Goal: Communication & Community: Connect with others

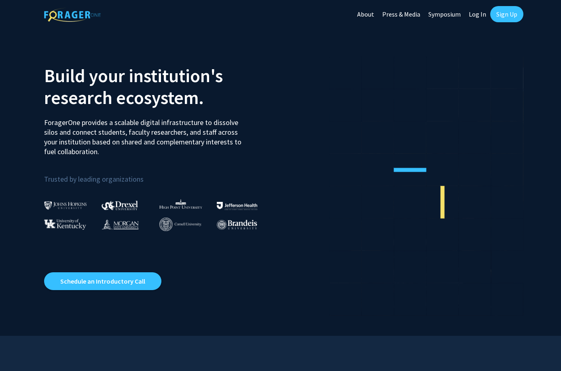
click at [476, 10] on link "Log In" at bounding box center [476, 14] width 25 height 28
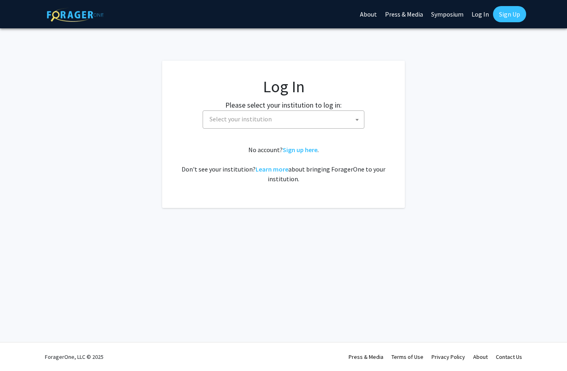
click at [302, 120] on span "Select your institution" at bounding box center [285, 119] width 158 height 17
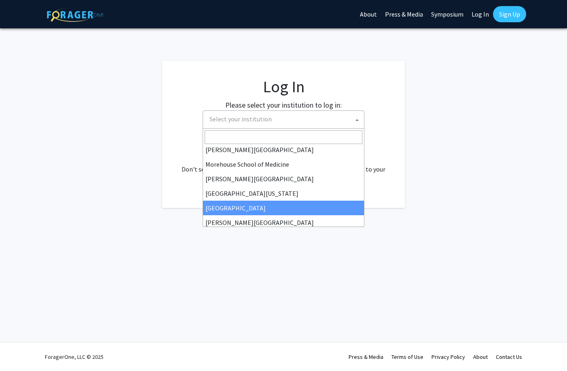
scroll to position [283, 0]
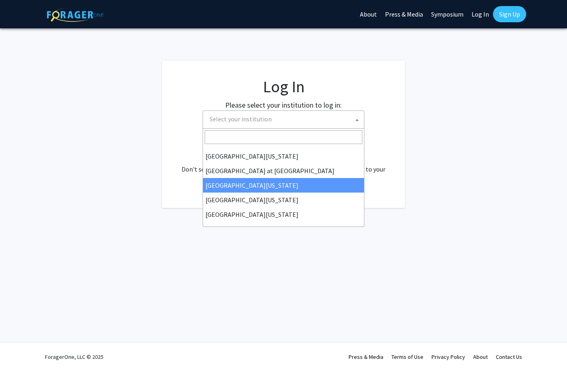
select select "13"
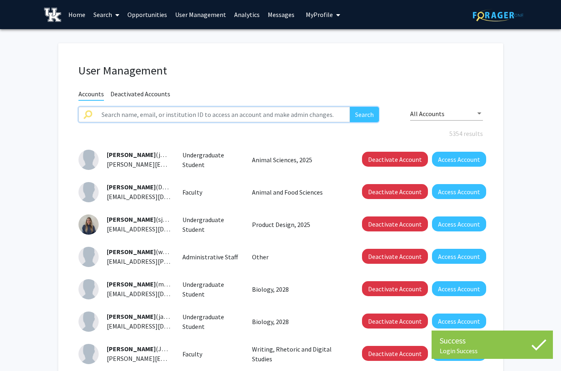
click at [197, 115] on input "text" at bounding box center [223, 114] width 253 height 15
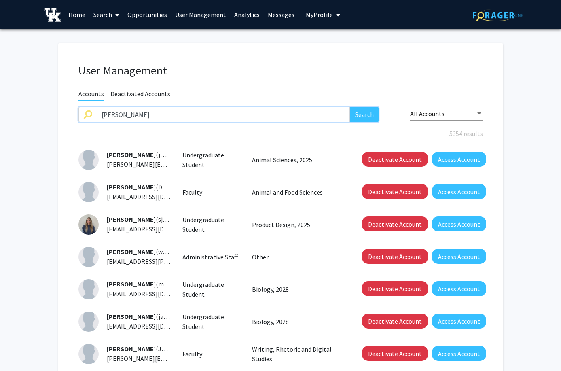
click at [350, 107] on button "Search" at bounding box center [364, 114] width 29 height 15
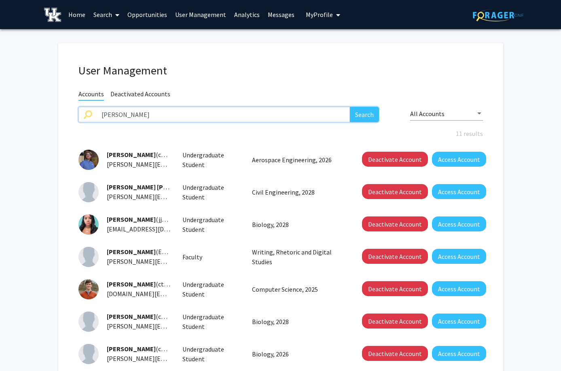
click at [137, 113] on input "[PERSON_NAME]" at bounding box center [223, 114] width 253 height 15
type input "[PERSON_NAME]"
click at [350, 107] on button "Search" at bounding box center [364, 114] width 29 height 15
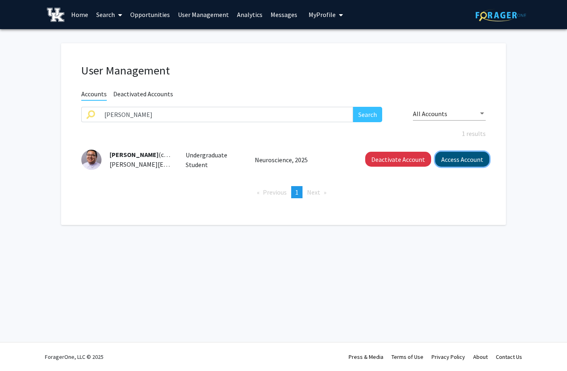
click at [464, 159] on button "Access Account" at bounding box center [462, 159] width 54 height 15
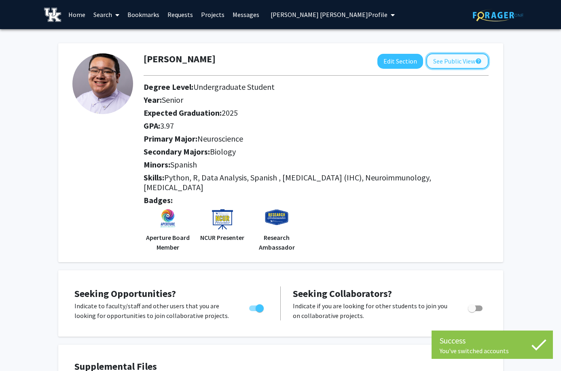
click at [447, 66] on button "See Public View help" at bounding box center [457, 60] width 62 height 15
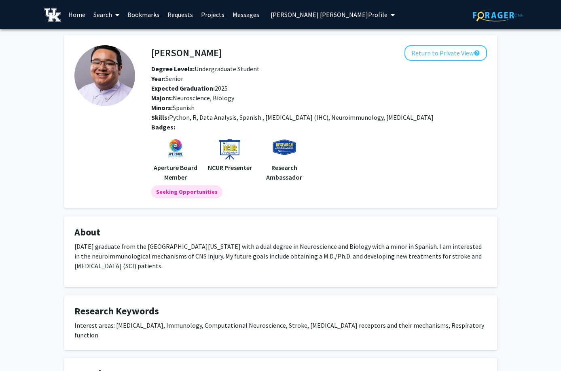
click at [118, 11] on span at bounding box center [115, 15] width 7 height 28
click at [110, 37] on span "Faculty/Staff" at bounding box center [118, 37] width 59 height 16
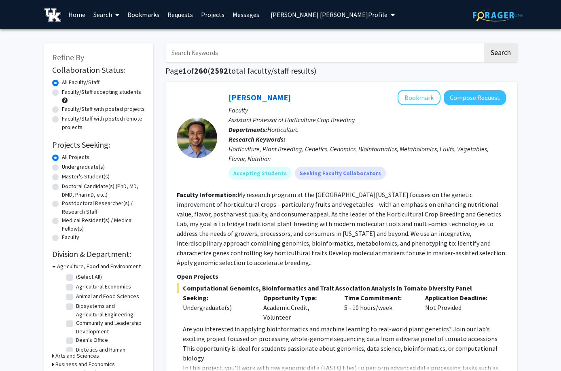
click at [62, 110] on label "Faculty/Staff with posted projects" at bounding box center [103, 109] width 83 height 8
click at [62, 110] on input "Faculty/Staff with posted projects" at bounding box center [64, 107] width 5 height 5
radio input "true"
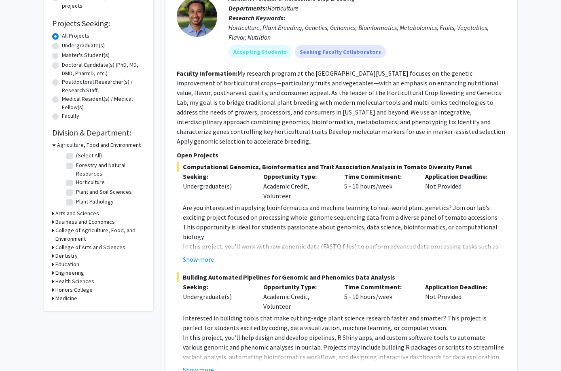
scroll to position [162, 0]
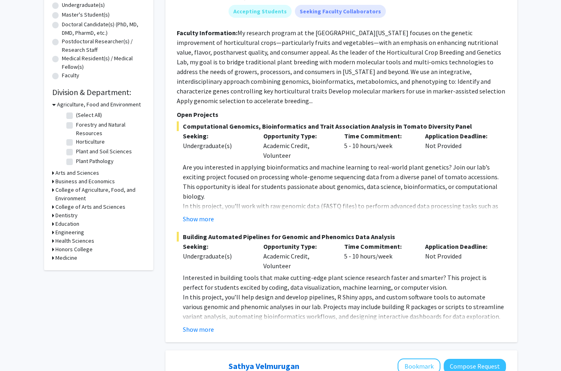
click at [54, 233] on div "Engineering" at bounding box center [98, 232] width 93 height 8
click at [51, 232] on div "Refine By Collaboration Status: Collaboration Status All Faculty/Staff Collabor…" at bounding box center [98, 76] width 109 height 388
click at [53, 233] on icon at bounding box center [53, 232] width 2 height 8
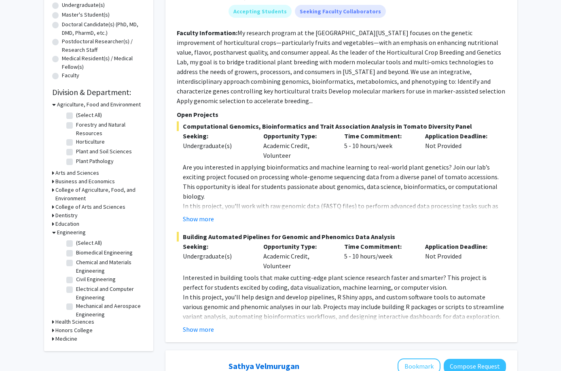
click at [76, 243] on label "(Select All)" at bounding box center [89, 242] width 26 height 8
click at [76, 243] on input "(Select All)" at bounding box center [78, 240] width 5 height 5
checkbox input "true"
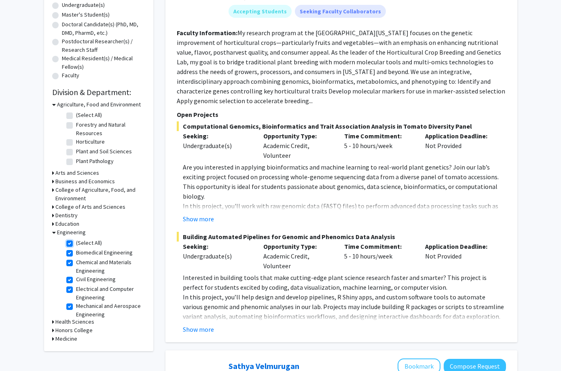
checkbox input "true"
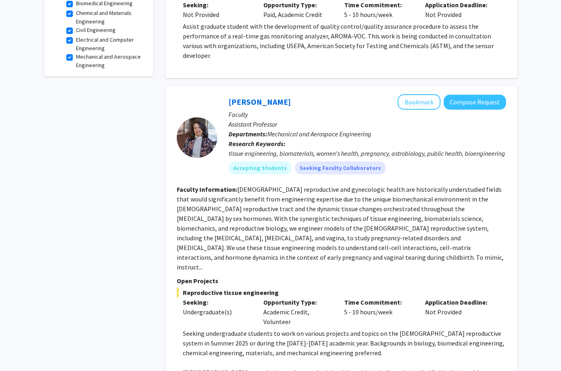
scroll to position [323, 0]
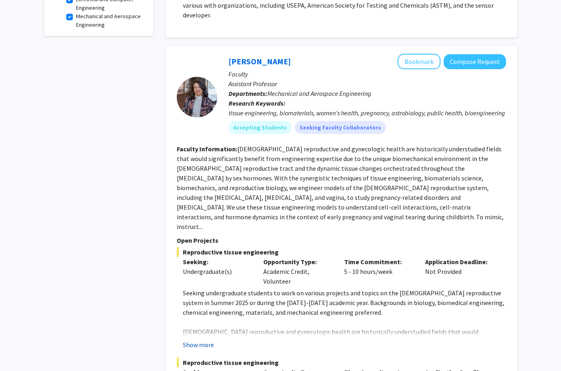
click at [199, 340] on button "Show more" at bounding box center [198, 345] width 31 height 10
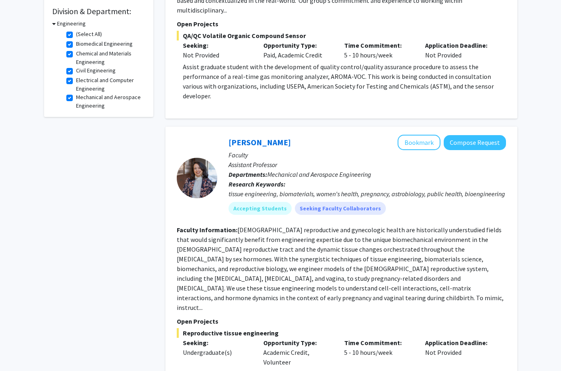
scroll to position [283, 0]
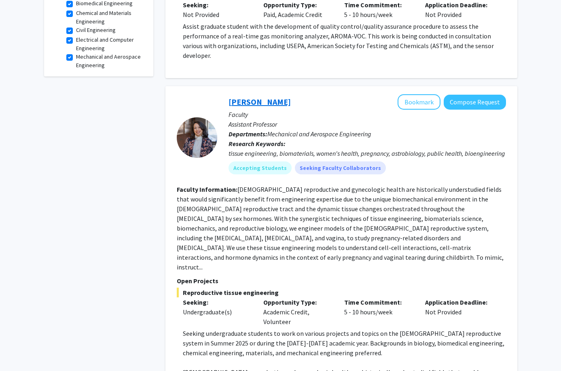
click at [289, 97] on link "[PERSON_NAME]" at bounding box center [259, 102] width 62 height 10
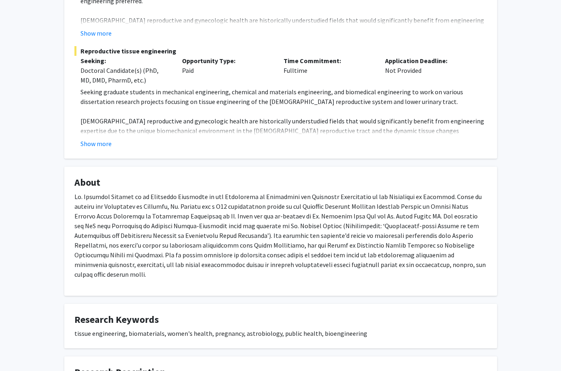
scroll to position [24, 0]
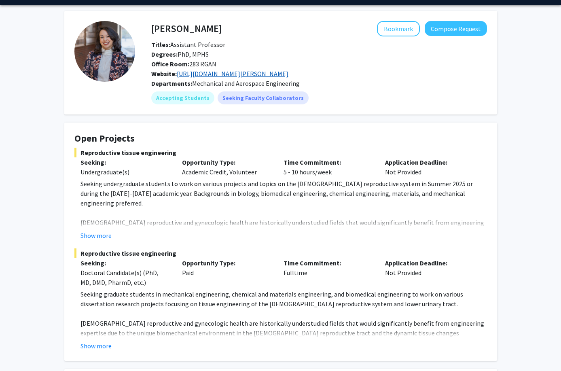
click at [246, 74] on link "[URL][DOMAIN_NAME][PERSON_NAME]" at bounding box center [233, 74] width 112 height 8
click at [447, 28] on button "Compose Request" at bounding box center [455, 28] width 62 height 15
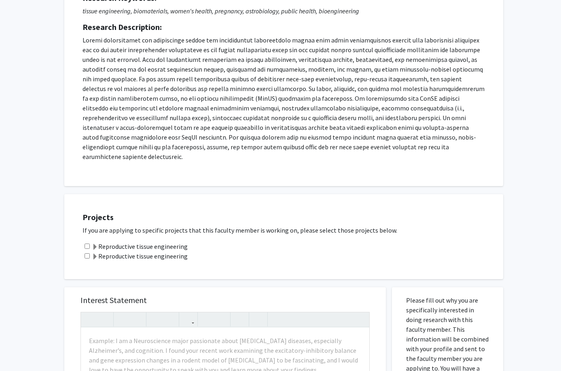
scroll to position [202, 0]
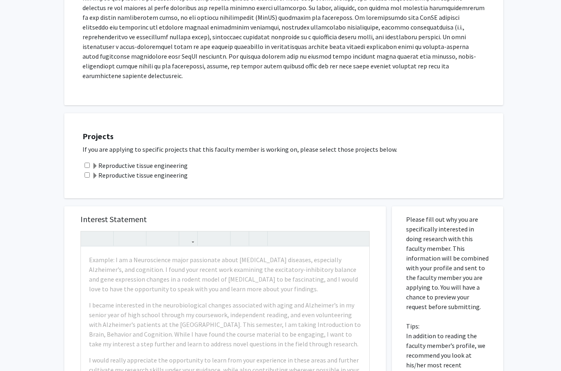
click at [93, 163] on span at bounding box center [95, 166] width 6 height 6
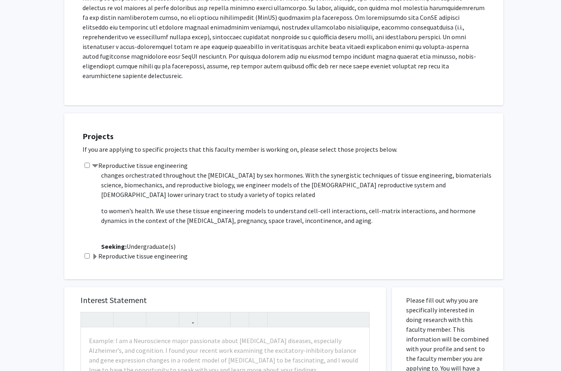
scroll to position [97, 0]
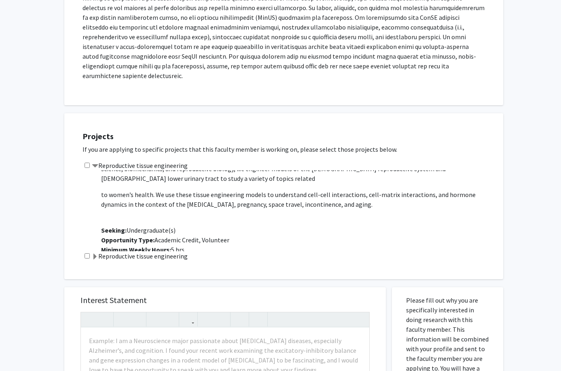
click at [94, 163] on span at bounding box center [95, 166] width 6 height 6
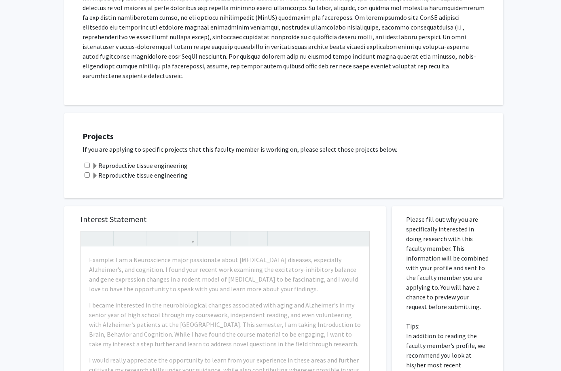
click at [88, 163] on input "checkbox" at bounding box center [86, 165] width 5 height 5
checkbox input "true"
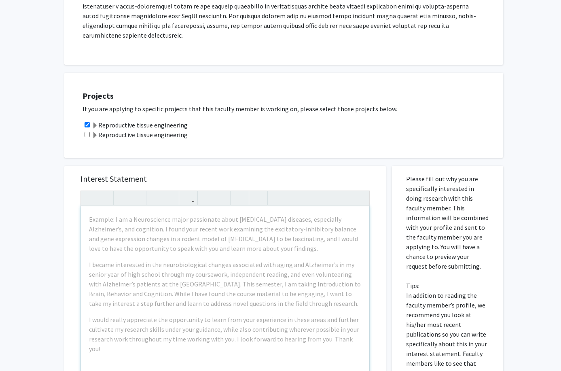
scroll to position [283, 0]
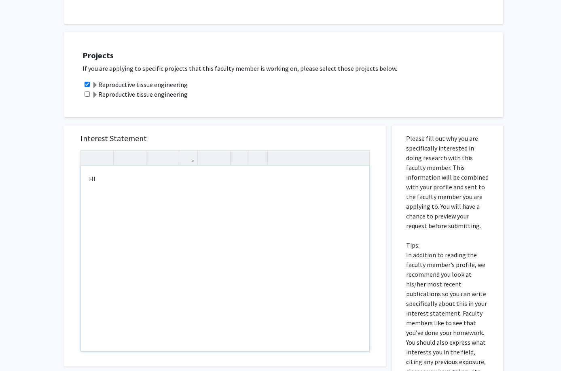
type textarea "HI"
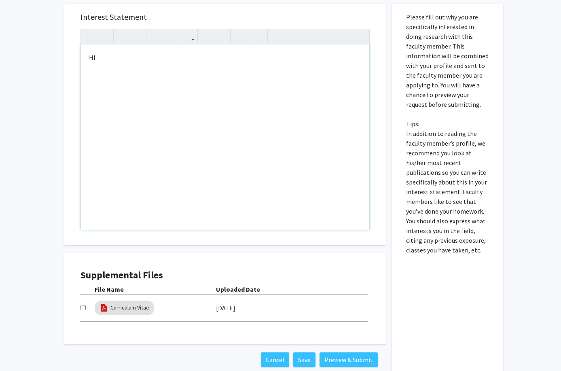
scroll to position [441, 0]
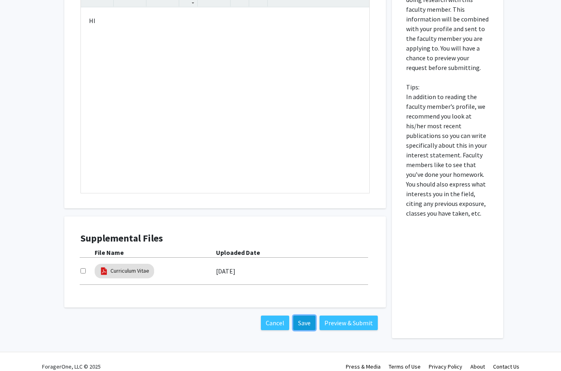
click at [308, 316] on button "Save" at bounding box center [304, 322] width 22 height 15
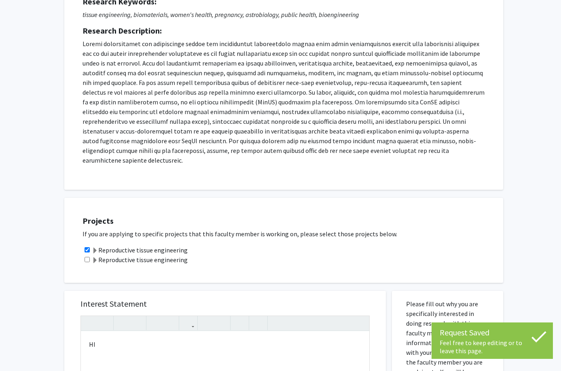
scroll to position [0, 0]
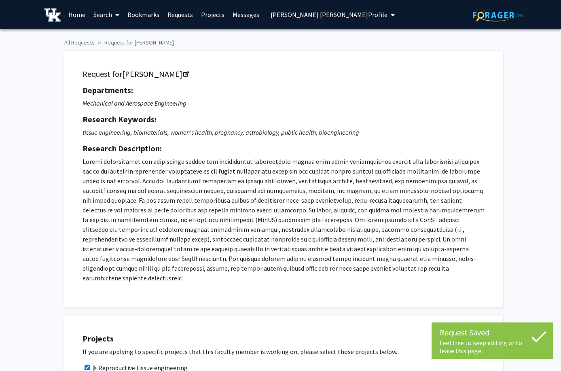
click at [176, 17] on link "Requests" at bounding box center [180, 14] width 34 height 28
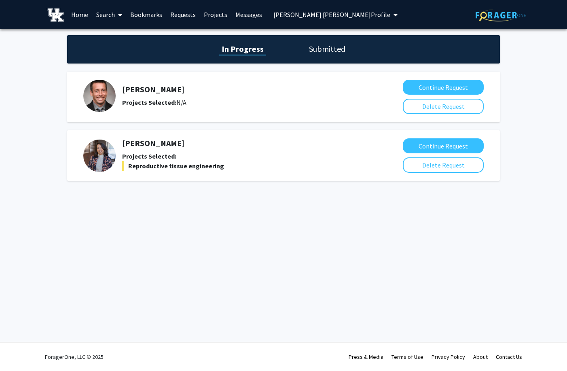
click at [146, 15] on link "Bookmarks" at bounding box center [146, 14] width 40 height 28
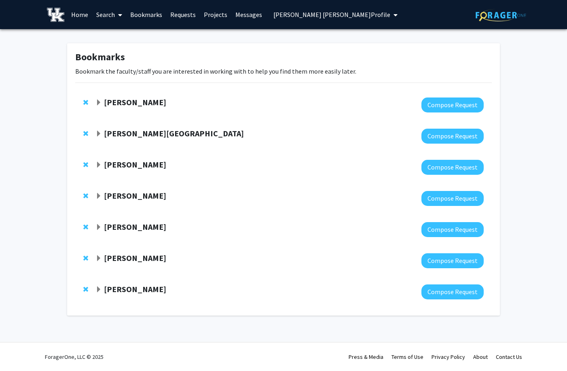
click at [185, 15] on link "Requests" at bounding box center [183, 14] width 34 height 28
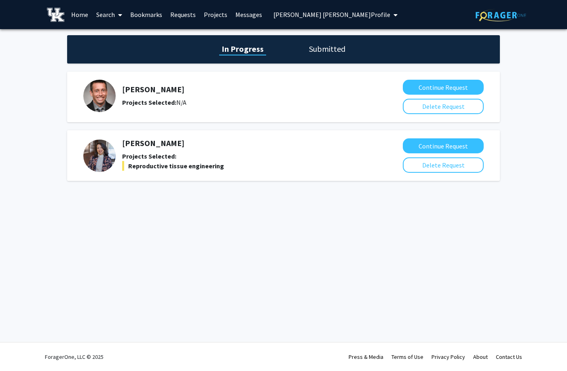
click at [122, 12] on icon at bounding box center [120, 15] width 4 height 6
click at [115, 34] on span "Faculty/Staff" at bounding box center [121, 37] width 59 height 16
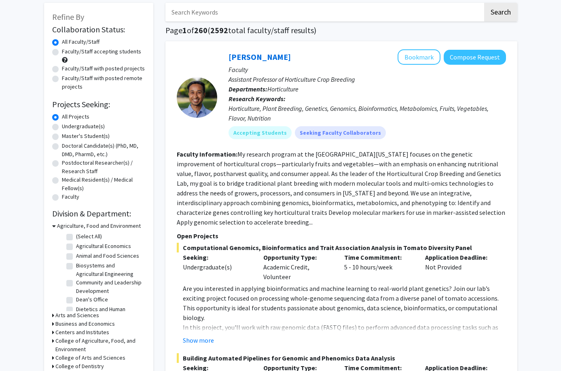
scroll to position [81, 0]
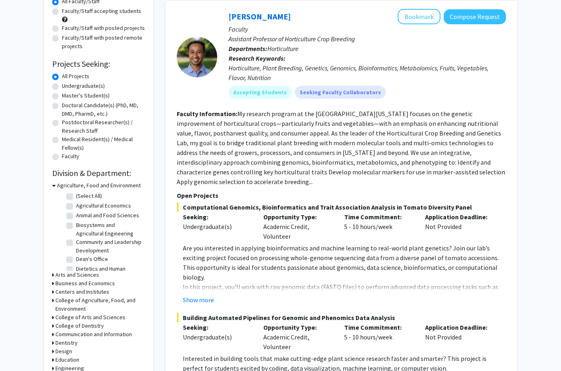
click at [52, 184] on icon at bounding box center [54, 185] width 4 height 8
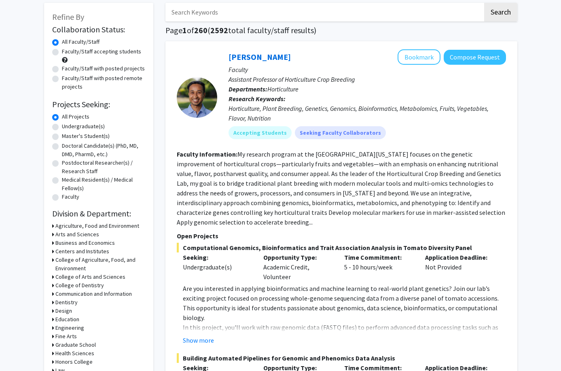
scroll to position [0, 0]
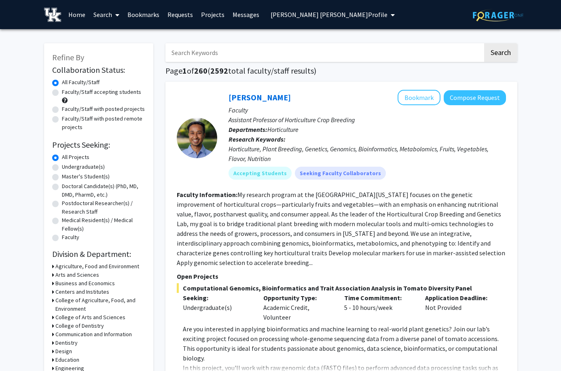
click at [308, 17] on span "[PERSON_NAME] [PERSON_NAME] Profile" at bounding box center [328, 15] width 117 height 8
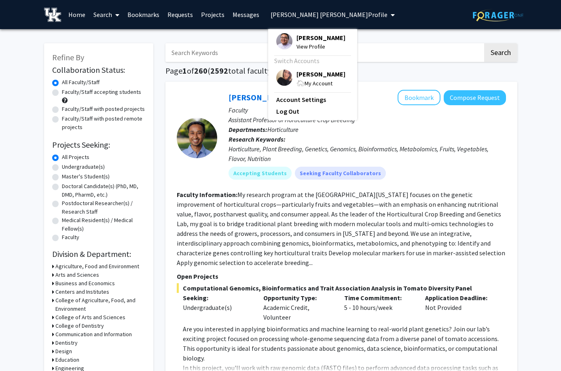
click at [307, 39] on span "[PERSON_NAME]" at bounding box center [320, 37] width 49 height 9
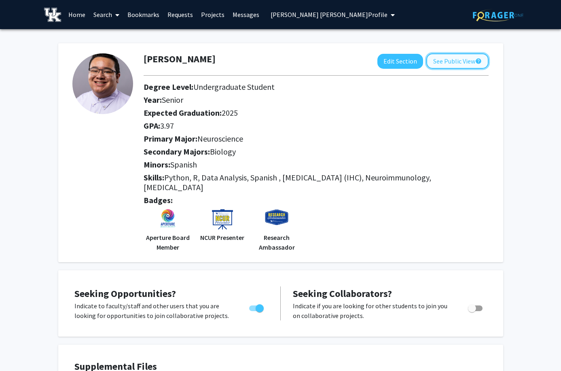
click at [442, 61] on button "See Public View help" at bounding box center [457, 60] width 62 height 15
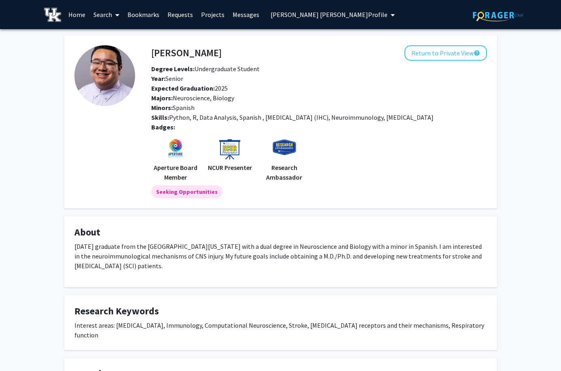
click at [116, 8] on span at bounding box center [115, 15] width 7 height 28
click at [112, 34] on span "Faculty/Staff" at bounding box center [118, 37] width 59 height 16
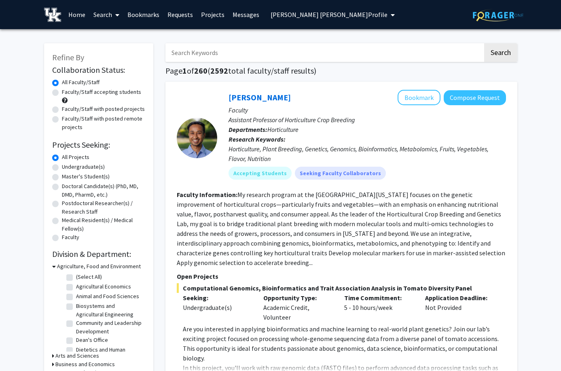
click at [209, 53] on input "Search Keywords" at bounding box center [323, 52] width 317 height 19
type input "[PERSON_NAME]"
click at [484, 43] on button "Search" at bounding box center [500, 52] width 33 height 19
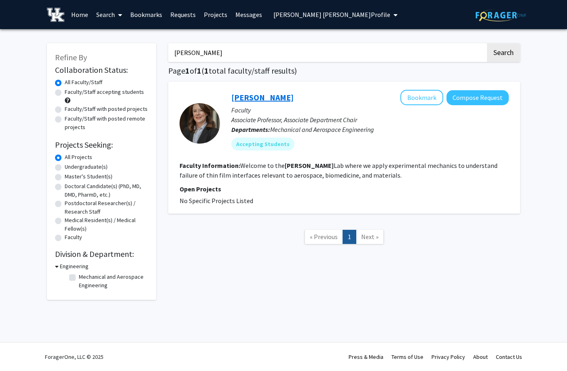
click at [257, 94] on link "[PERSON_NAME]" at bounding box center [262, 97] width 62 height 10
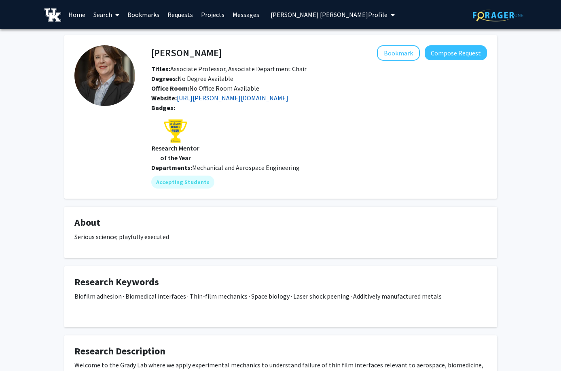
click at [230, 98] on link "[URL][PERSON_NAME][DOMAIN_NAME]" at bounding box center [233, 98] width 112 height 8
click at [390, 17] on icon "My profile dropdown to access profile and logout" at bounding box center [392, 15] width 4 height 6
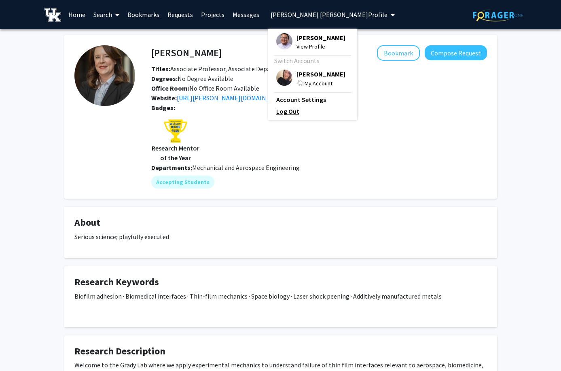
click at [285, 116] on link "Log Out" at bounding box center [312, 111] width 73 height 10
